Goal: Information Seeking & Learning: Learn about a topic

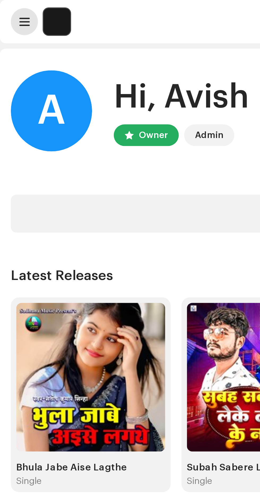
click at [8, 6] on span at bounding box center [10, 8] width 4 height 4
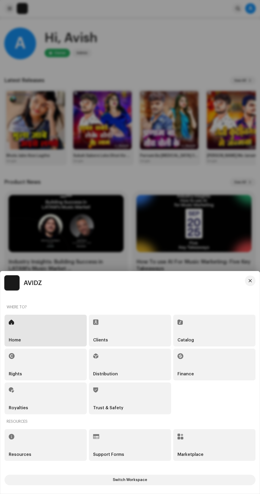
click at [191, 340] on h5 "Catalog" at bounding box center [185, 340] width 16 height 4
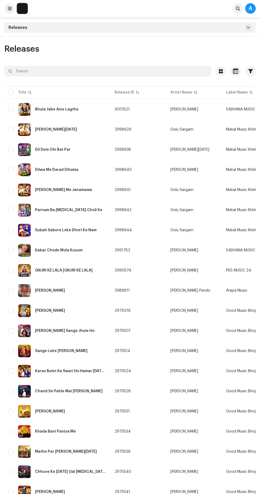
click at [169, 45] on div "Releases" at bounding box center [129, 49] width 251 height 8
click at [201, 28] on div "Releases" at bounding box center [129, 27] width 251 height 11
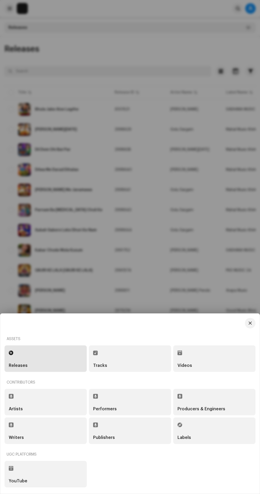
click at [131, 366] on div "Tracks" at bounding box center [130, 366] width 74 height 4
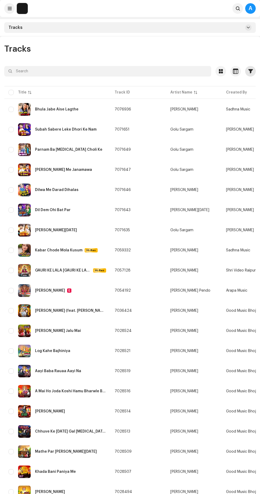
click at [249, 69] on span "button" at bounding box center [250, 71] width 5 height 4
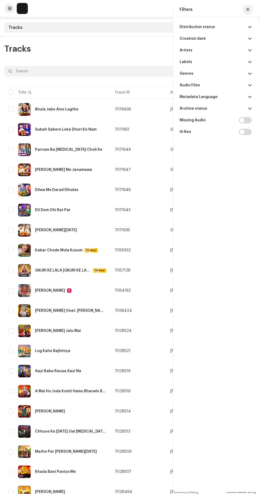
click at [249, 27] on span at bounding box center [249, 27] width 3 height 4
click at [249, 62] on span at bounding box center [249, 62] width 3 height 4
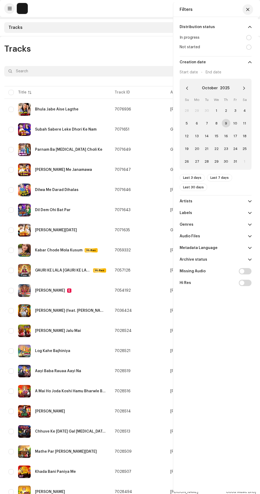
click at [249, 201] on span at bounding box center [249, 201] width 3 height 4
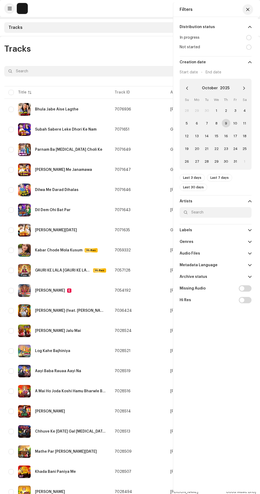
click at [249, 276] on span at bounding box center [249, 277] width 3 height 4
click at [249, 265] on span at bounding box center [249, 265] width 3 height 4
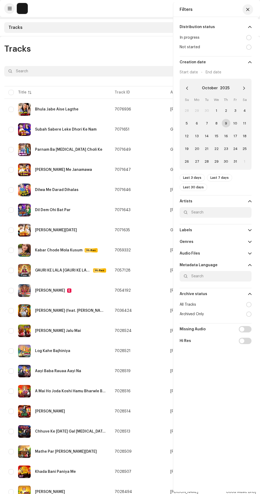
click at [249, 242] on span at bounding box center [249, 242] width 3 height 4
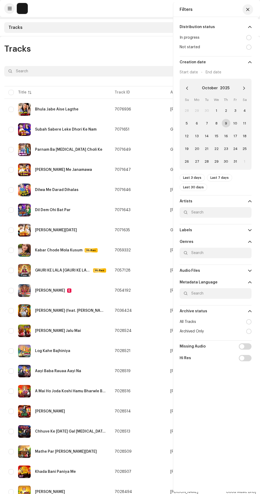
click at [240, 265] on p-accordion-header "Audio Files" at bounding box center [215, 271] width 72 height 12
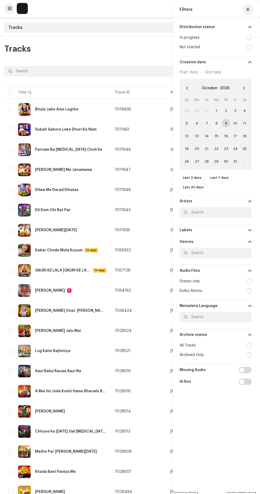
click at [249, 230] on span at bounding box center [249, 230] width 3 height 4
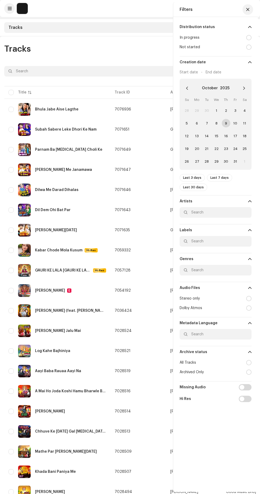
click at [236, 233] on p-accordion-header "Labels" at bounding box center [215, 231] width 72 height 12
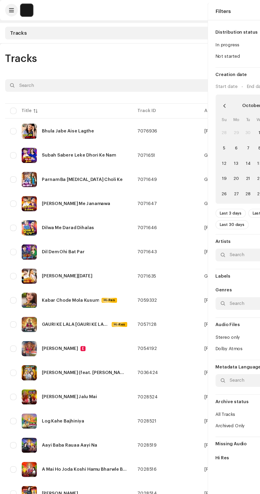
click at [99, 22] on div "Tracks" at bounding box center [129, 27] width 251 height 11
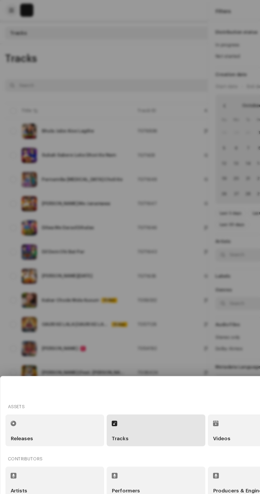
click at [113, 25] on div at bounding box center [130, 247] width 260 height 494
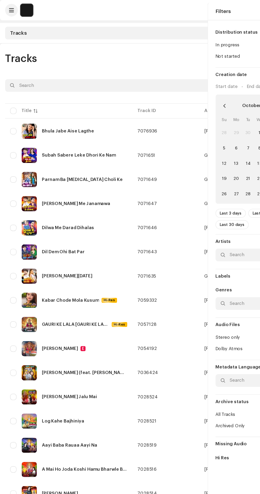
click at [94, 30] on div "Tracks" at bounding box center [129, 27] width 251 height 11
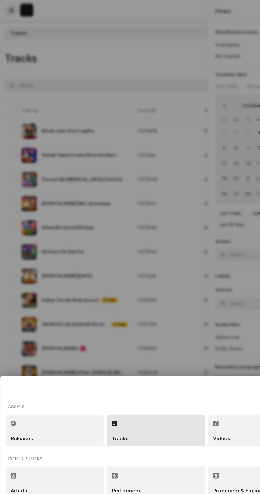
click at [53, 366] on div "Releases" at bounding box center [46, 366] width 74 height 4
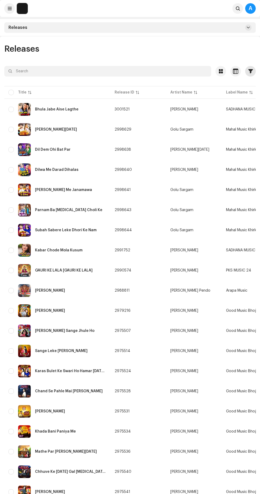
click at [250, 69] on span "button" at bounding box center [250, 71] width 5 height 4
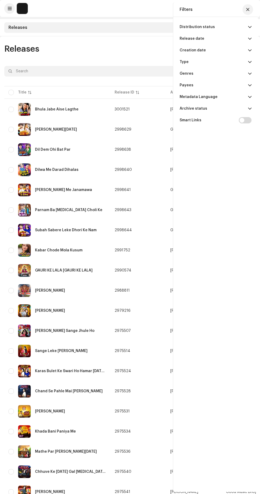
click at [249, 27] on span at bounding box center [249, 27] width 3 height 4
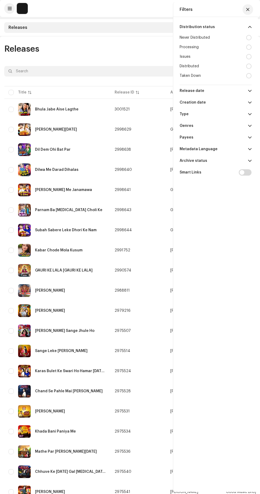
click at [246, 68] on div at bounding box center [248, 66] width 5 height 5
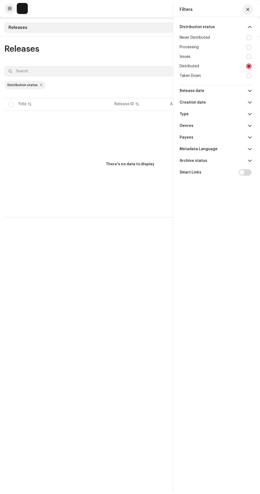
click at [248, 76] on div at bounding box center [248, 75] width 5 height 5
radio input "false"
radio input "true"
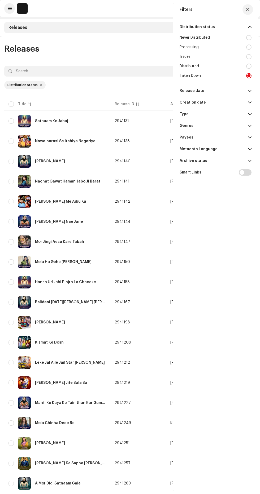
click at [125, 48] on div "Releases" at bounding box center [129, 49] width 251 height 8
click at [246, 10] on span "button" at bounding box center [247, 9] width 3 height 4
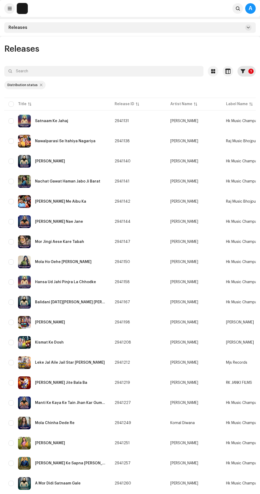
click at [243, 71] on span "button" at bounding box center [242, 71] width 5 height 4
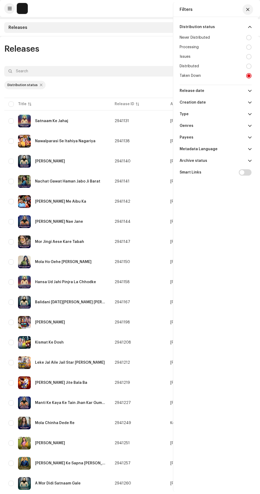
click at [239, 136] on p-accordion-header "Payees" at bounding box center [215, 138] width 72 height 12
click at [234, 148] on input "text" at bounding box center [215, 148] width 72 height 11
type input "Riya"
click at [237, 172] on div "Riya Films" at bounding box center [215, 171] width 72 height 10
checkbox input "true"
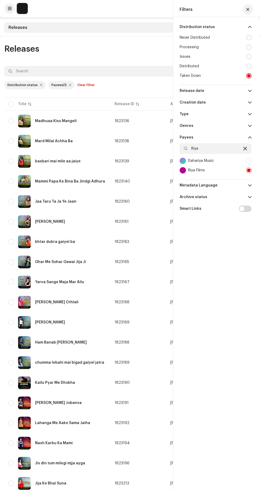
click at [245, 148] on icon at bounding box center [245, 149] width 4 height 4
click at [246, 162] on div at bounding box center [248, 160] width 5 height 5
checkbox input "false"
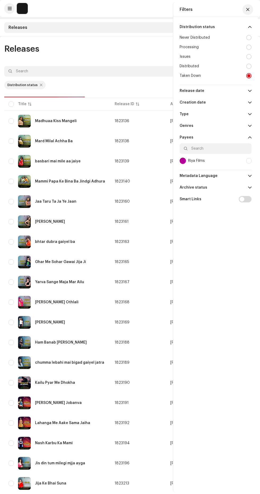
click at [132, 39] on div "Releases 1 Selected 0 Options Filters Distribution status Never Distributed Pro…" at bounding box center [130, 323] width 260 height 574
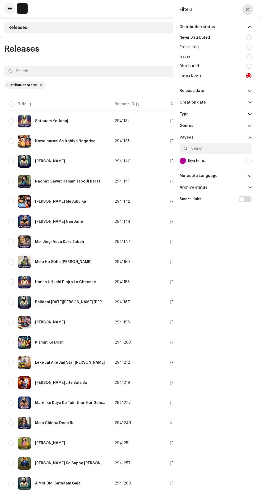
click at [247, 9] on span "button" at bounding box center [247, 9] width 3 height 4
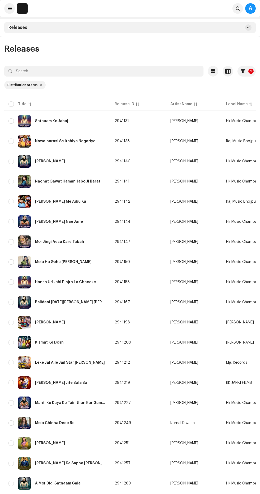
scroll to position [2, 0]
